Goal: Task Accomplishment & Management: Manage account settings

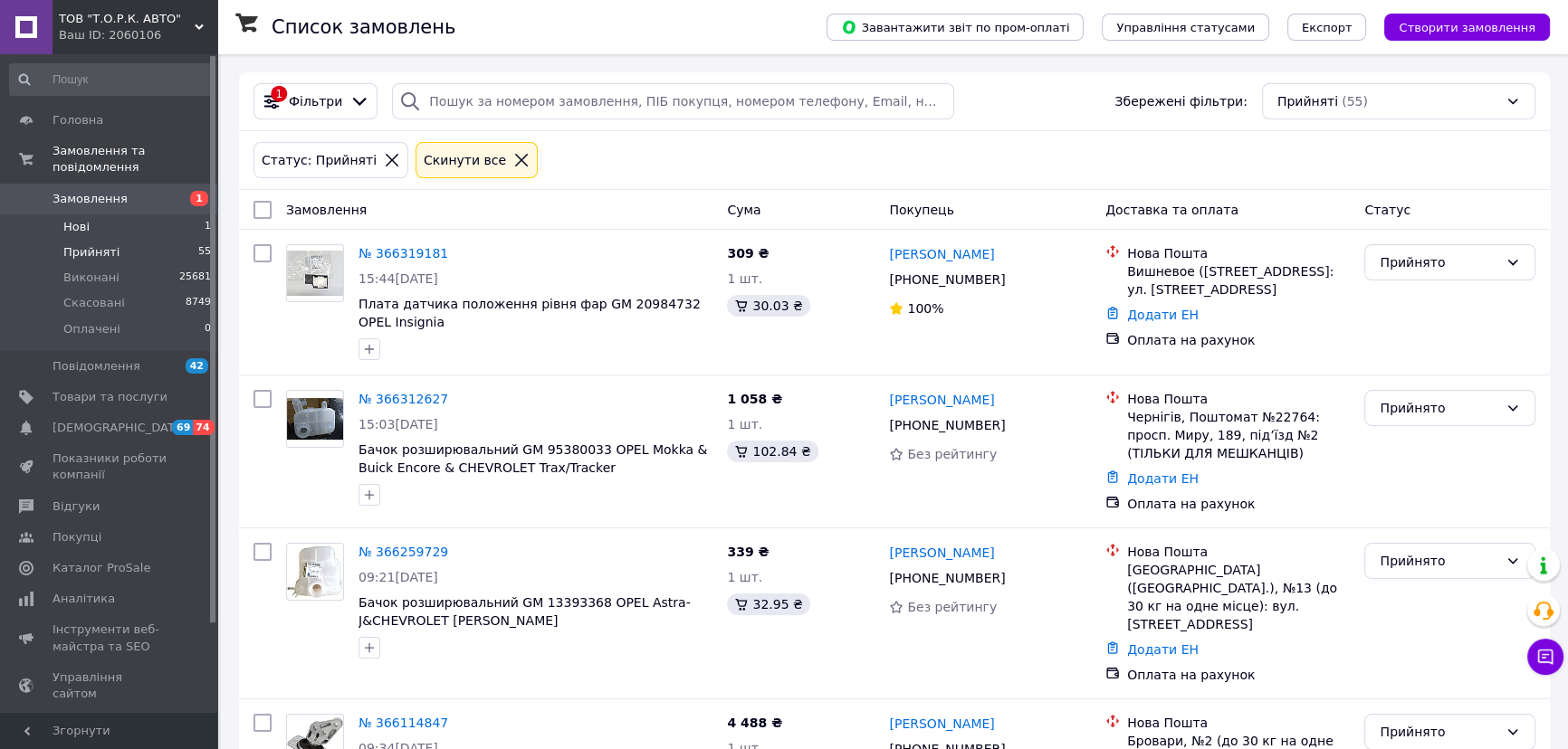
click at [79, 219] on span "Нові" at bounding box center [76, 227] width 27 height 17
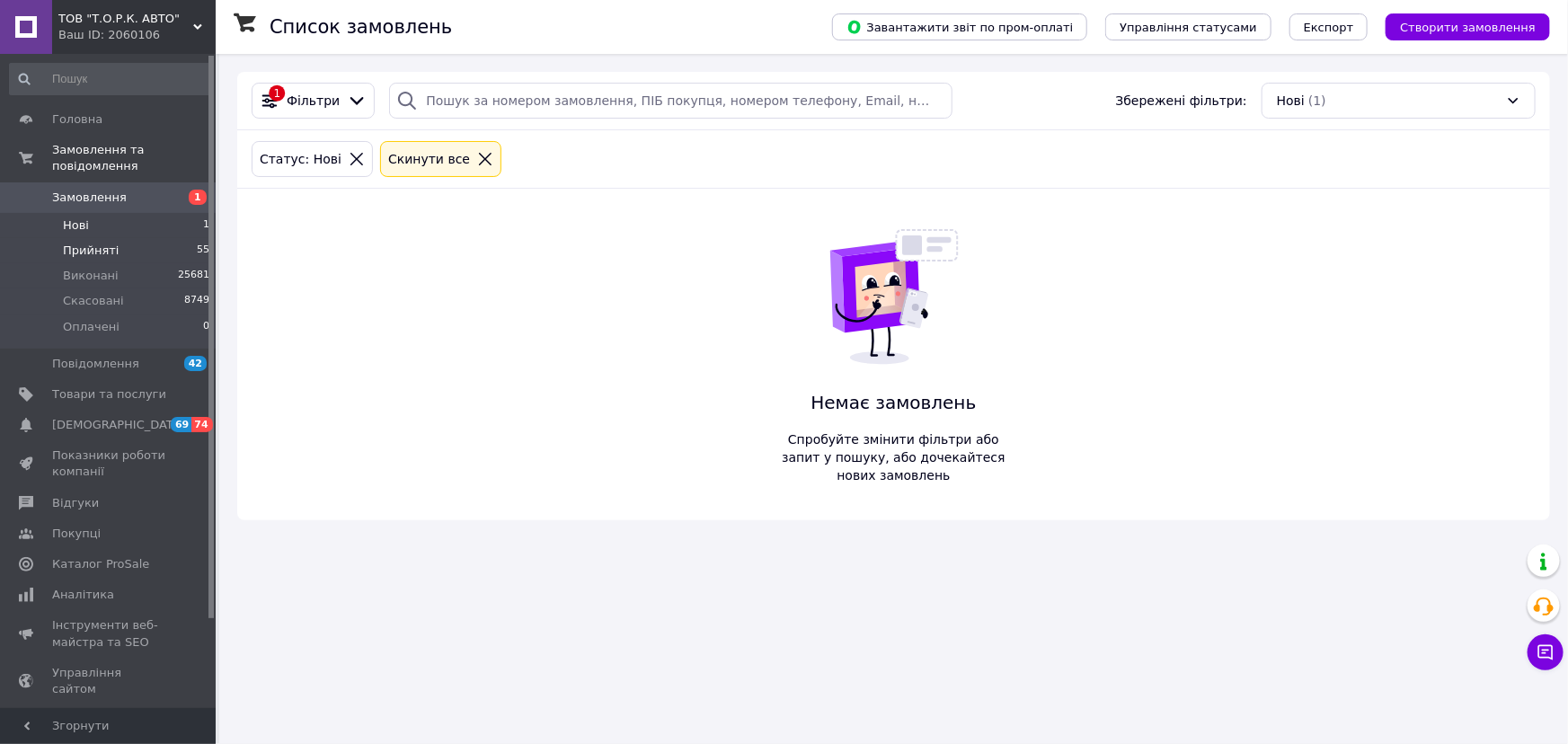
click at [108, 243] on span "Прийняті" at bounding box center [90, 251] width 56 height 16
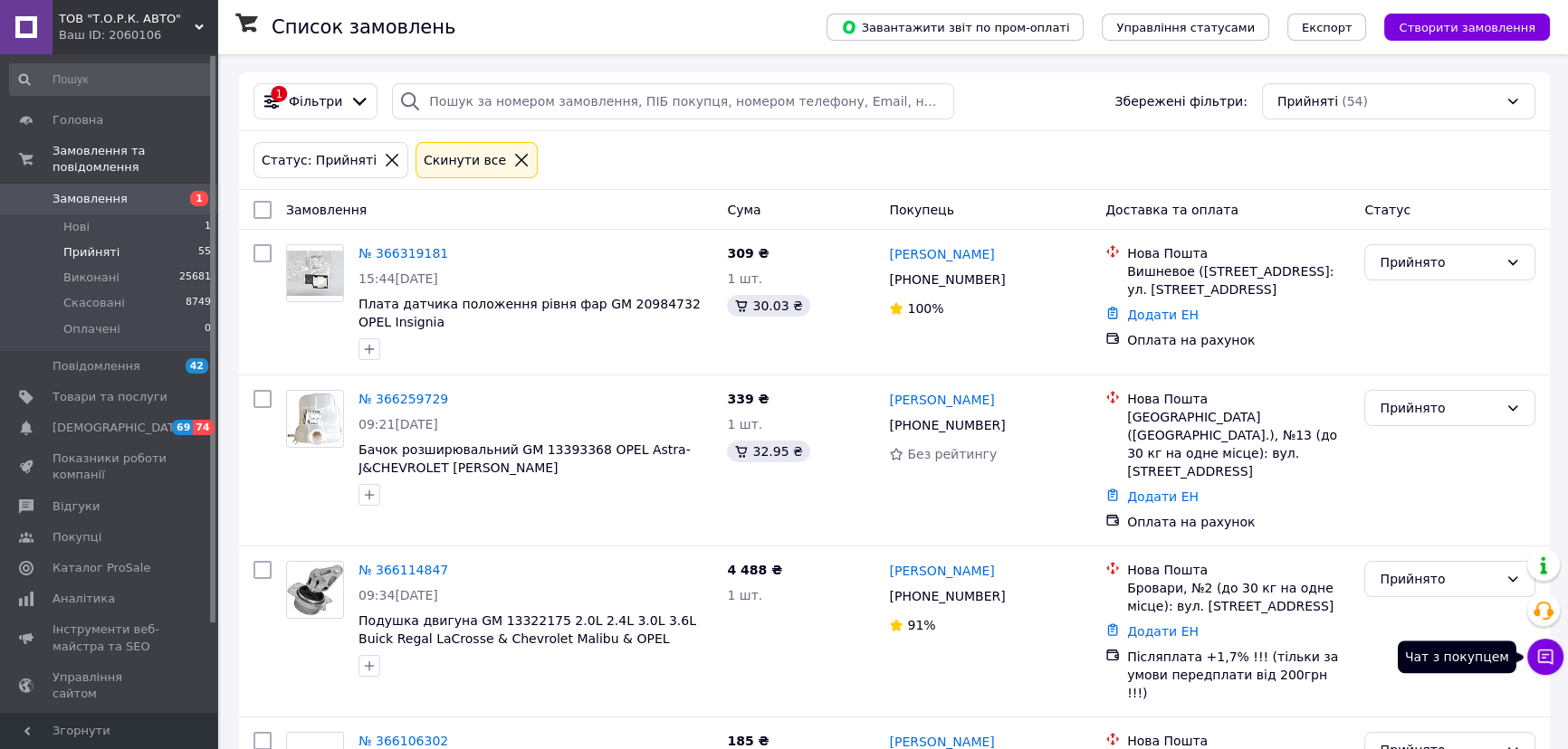
click at [1547, 664] on icon at bounding box center [1546, 657] width 18 height 18
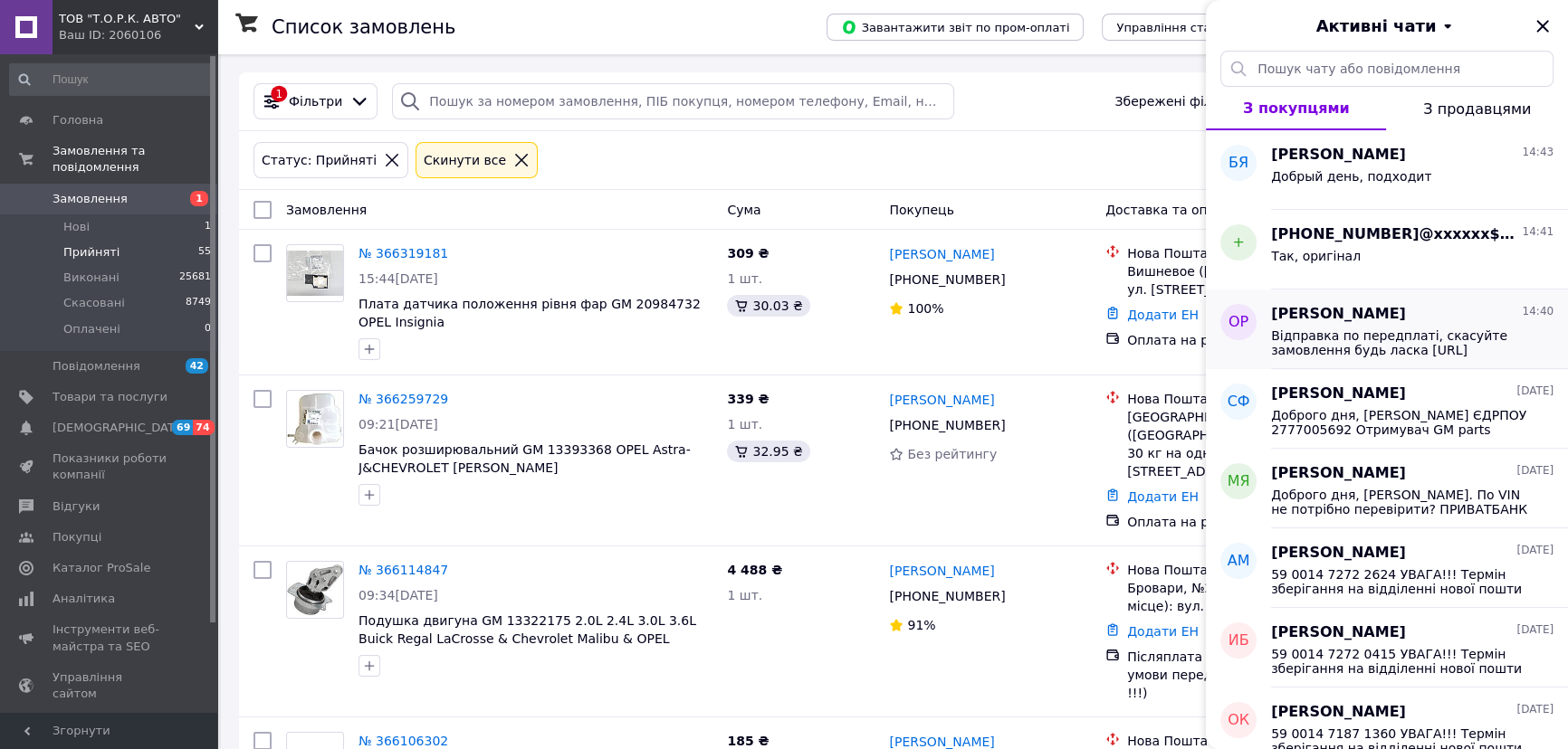
click at [1334, 353] on span "Відправка по передплаті, скасуйте замовлення будь ласка https://my.prom.ua/ua/c…" at bounding box center [1400, 342] width 257 height 29
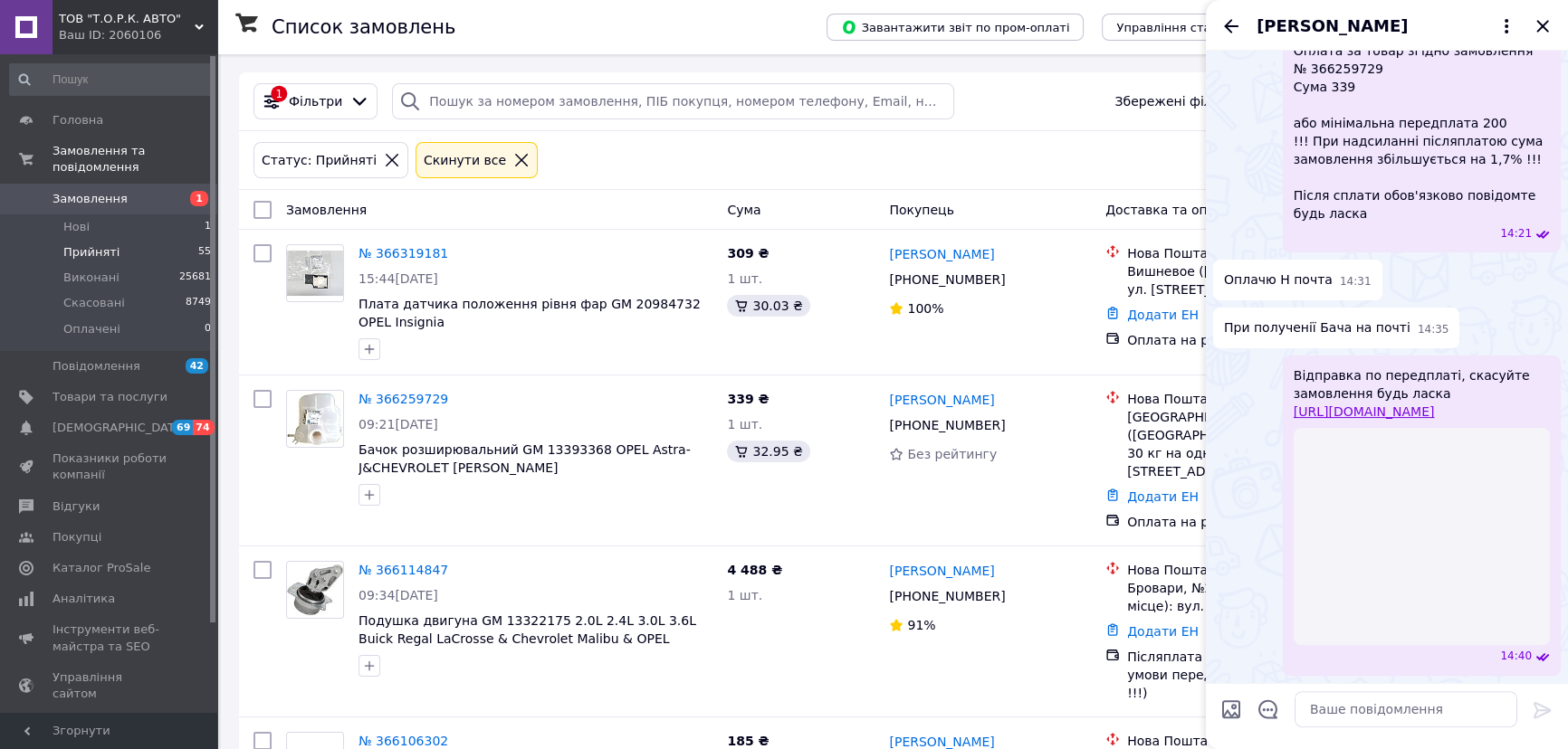
scroll to position [538, 0]
click at [1543, 27] on icon "Закрити" at bounding box center [1542, 26] width 12 height 12
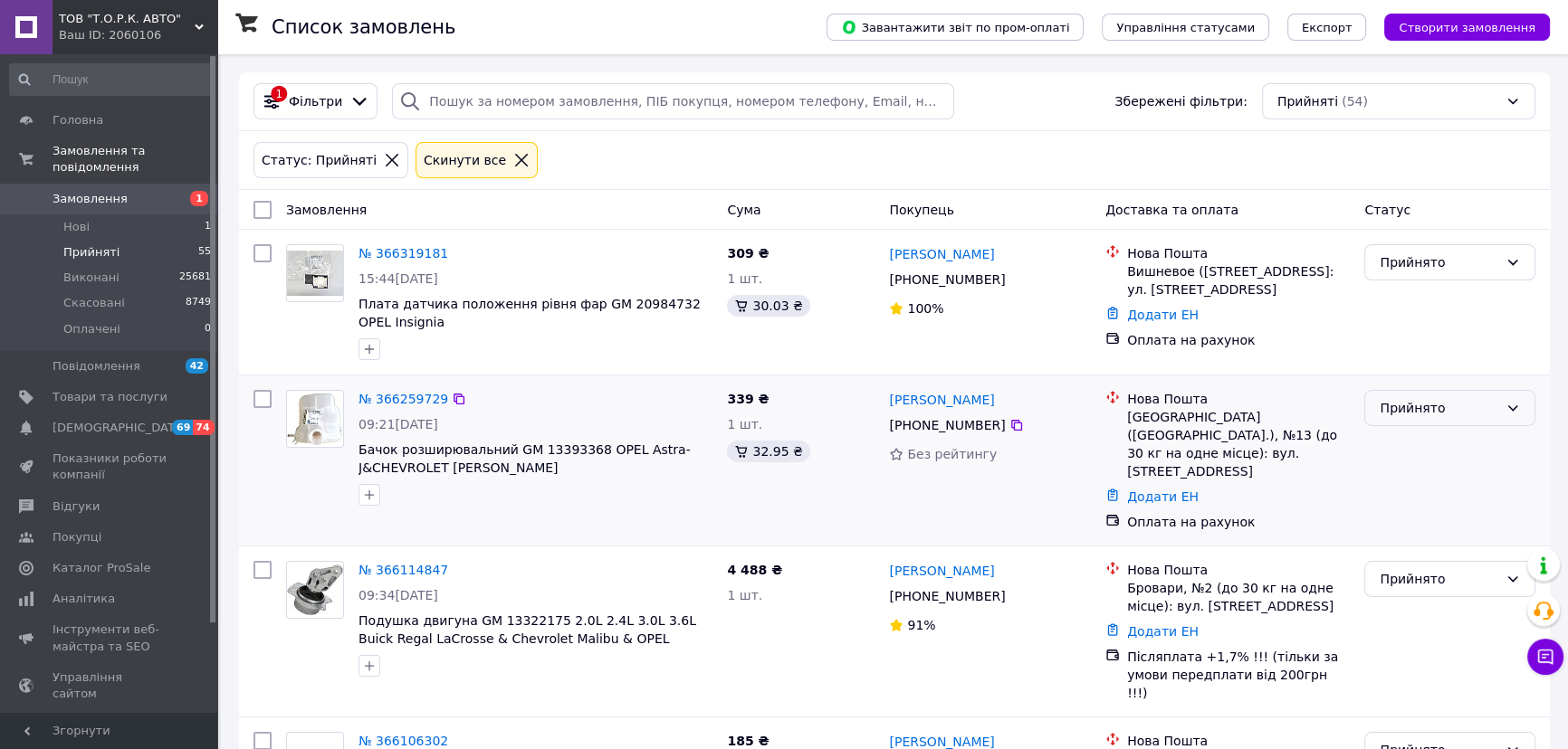
click at [1405, 414] on div "Прийнято" at bounding box center [1439, 409] width 119 height 20
click at [1420, 479] on li "Скасовано" at bounding box center [1450, 479] width 169 height 32
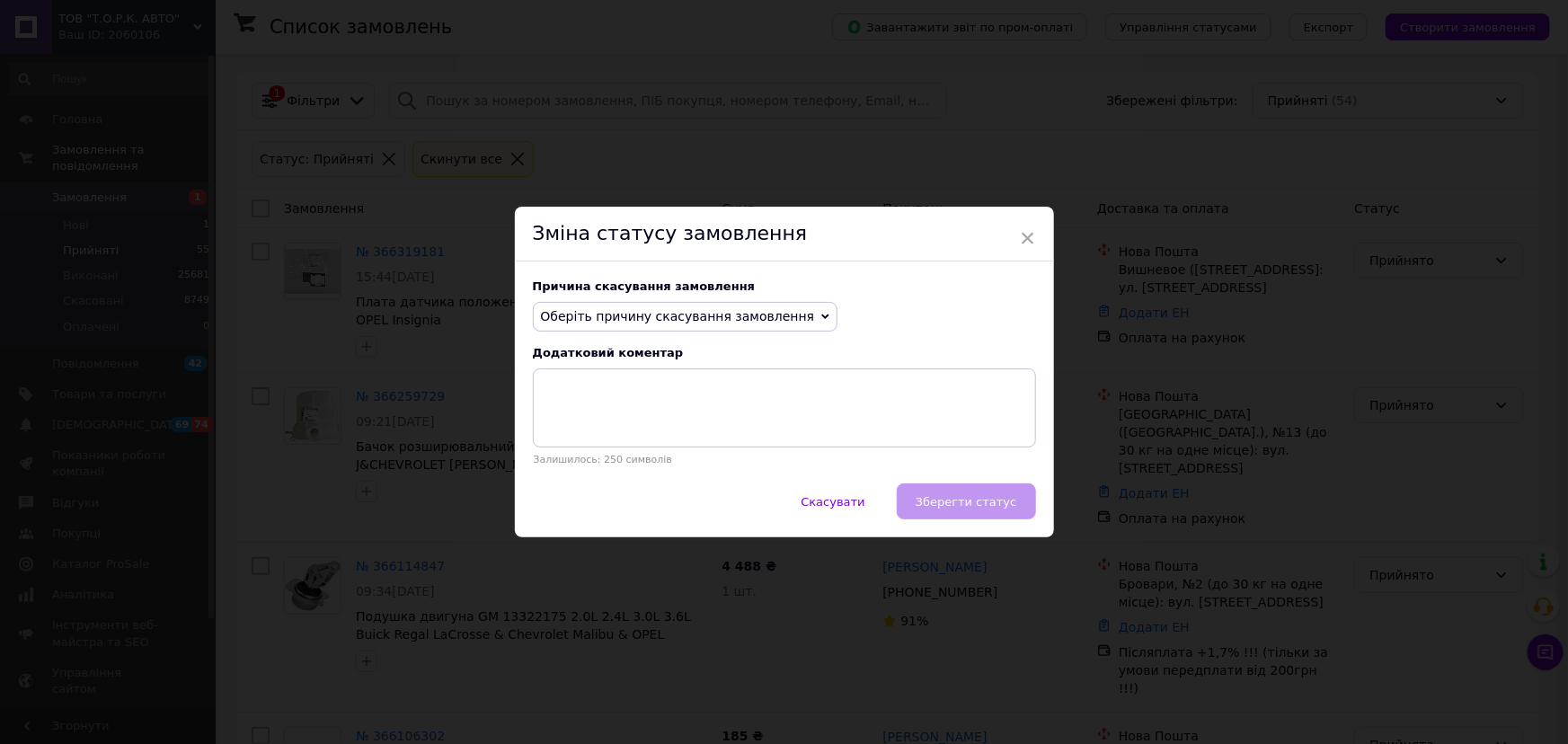
click at [636, 323] on span "Оберіть причину скасування замовлення" at bounding box center [678, 316] width 274 height 15
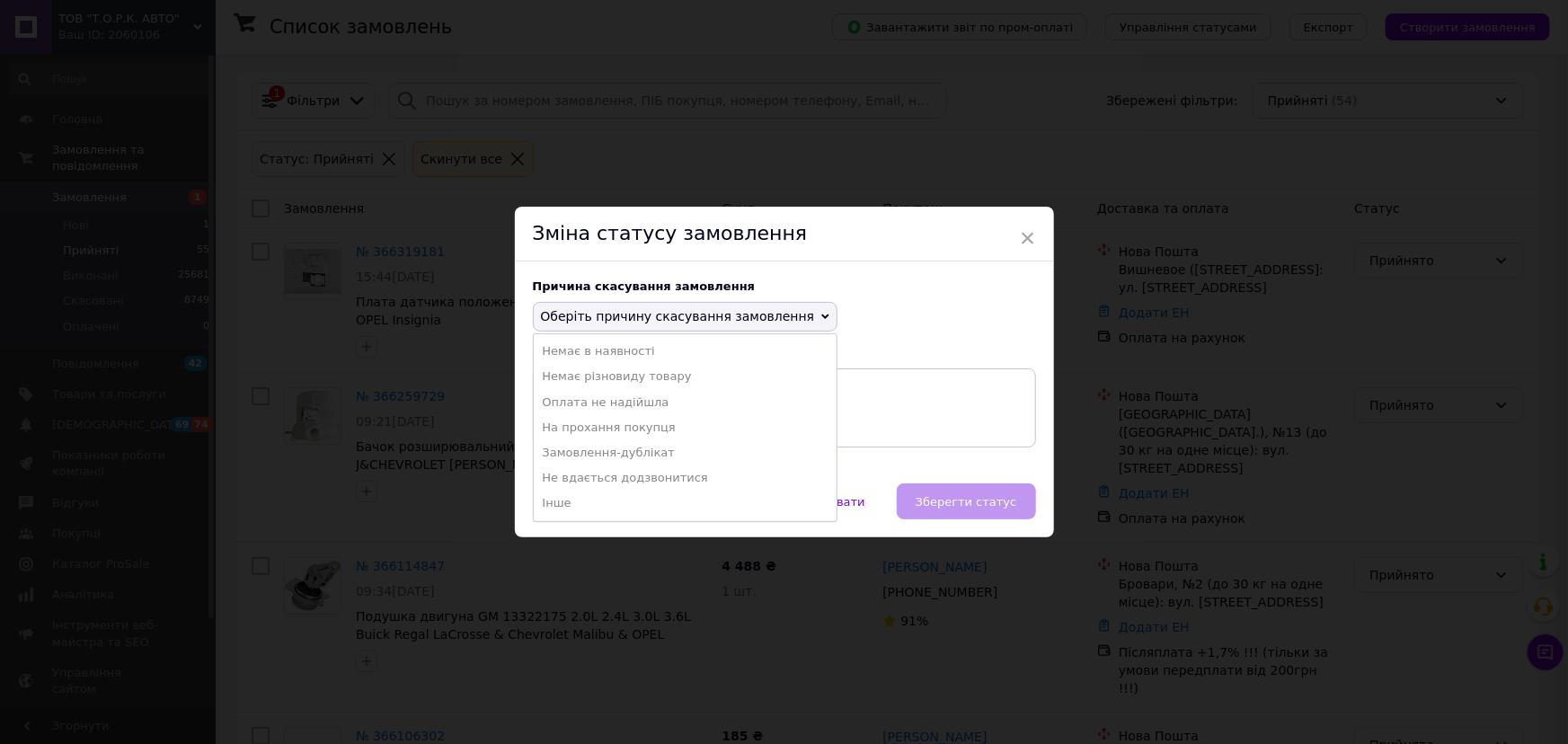
click at [593, 407] on li "Оплата не надійшла" at bounding box center [685, 403] width 303 height 26
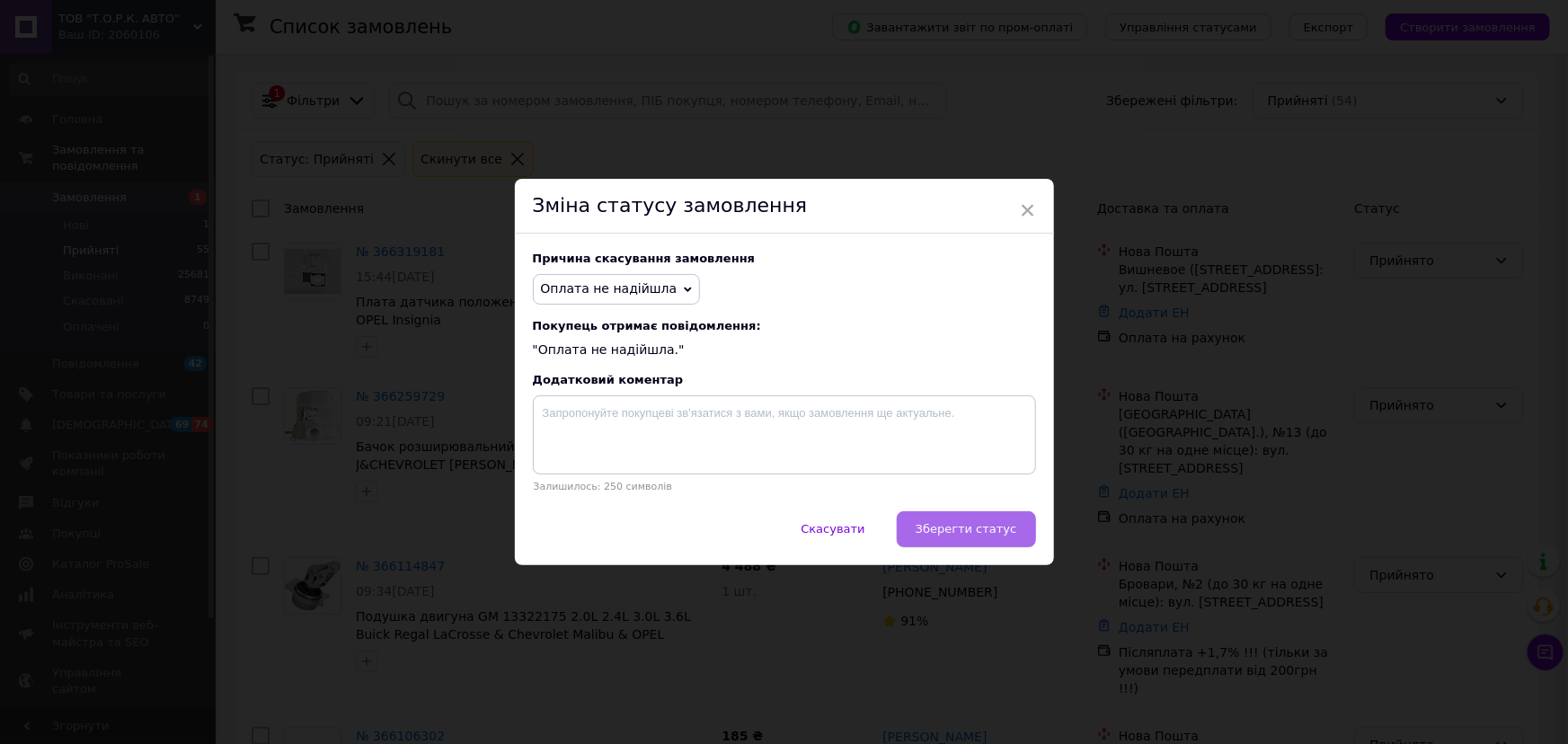
click at [956, 530] on span "Зберегти статус" at bounding box center [966, 528] width 101 height 14
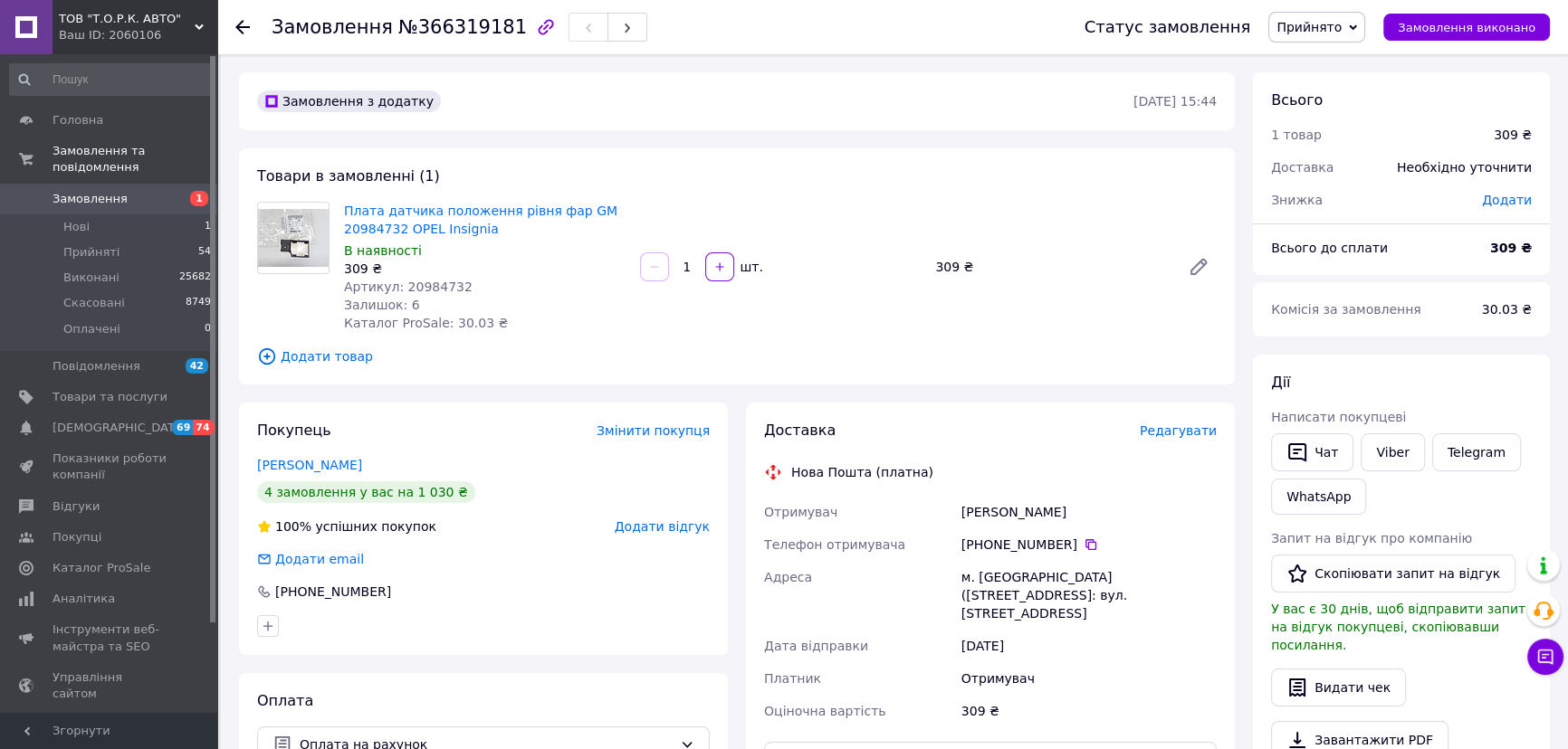
drag, startPoint x: 994, startPoint y: 546, endPoint x: 1063, endPoint y: 548, distance: 69.0
click at [1063, 548] on div "[PHONE_NUMBER]" at bounding box center [1088, 545] width 255 height 18
copy div "68 034 24 75"
click at [982, 515] on div "[PERSON_NAME]" at bounding box center [1089, 512] width 262 height 32
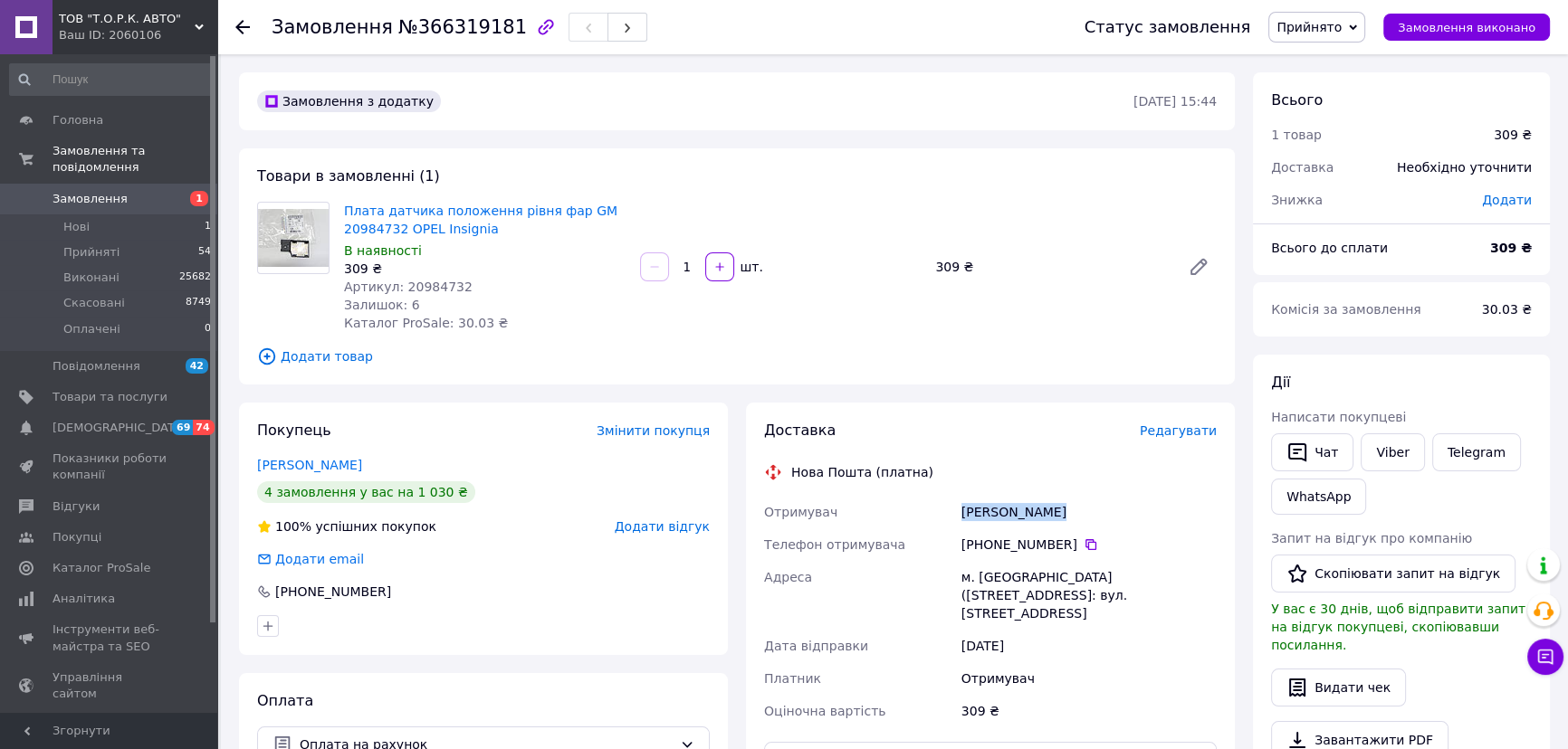
click at [982, 515] on div "[PERSON_NAME]" at bounding box center [1089, 512] width 262 height 32
copy div "[PERSON_NAME]"
click at [1006, 575] on div "м. [GEOGRAPHIC_DATA] ([STREET_ADDRESS]: вул. [STREET_ADDRESS]" at bounding box center [1089, 595] width 262 height 69
copy div "Вишневе"
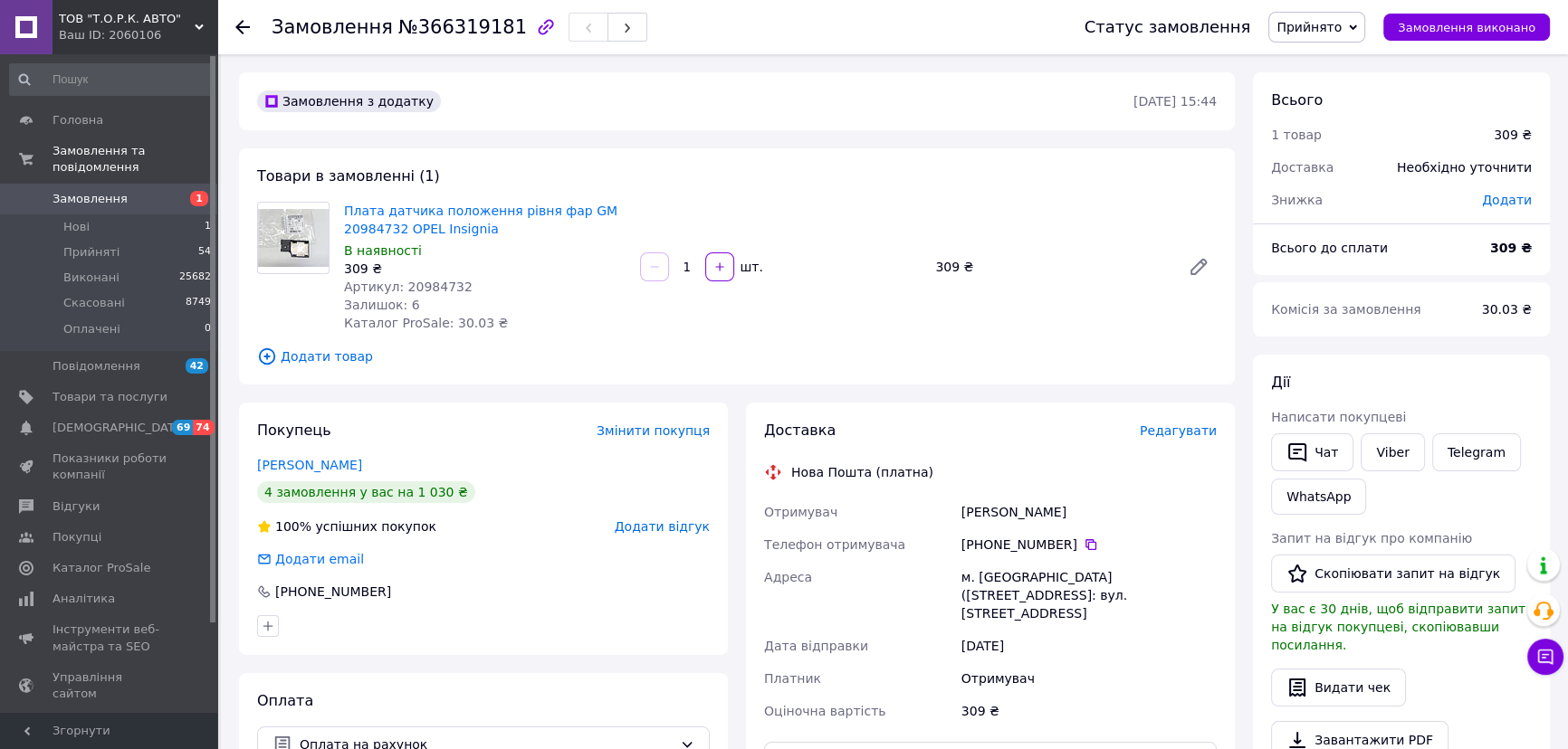
click at [434, 289] on span "Артикул: 20984732" at bounding box center [409, 287] width 129 height 15
copy span "20984732"
click at [1431, 23] on span "Замовлення виконано" at bounding box center [1467, 28] width 137 height 14
